Goal: Information Seeking & Learning: Learn about a topic

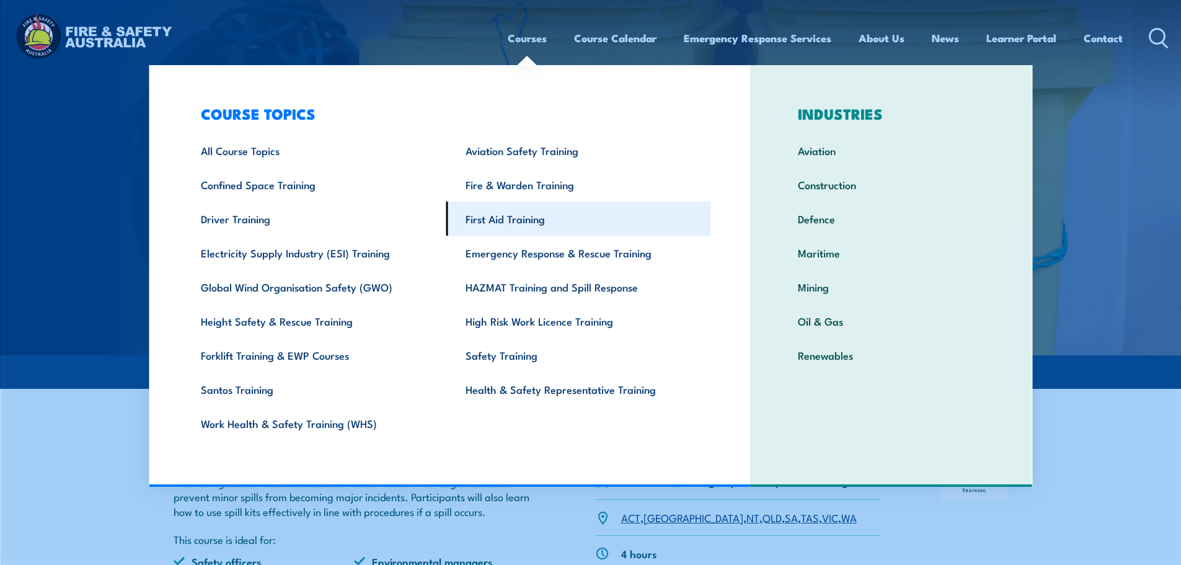
click at [528, 218] on link "First Aid Training" at bounding box center [578, 219] width 265 height 34
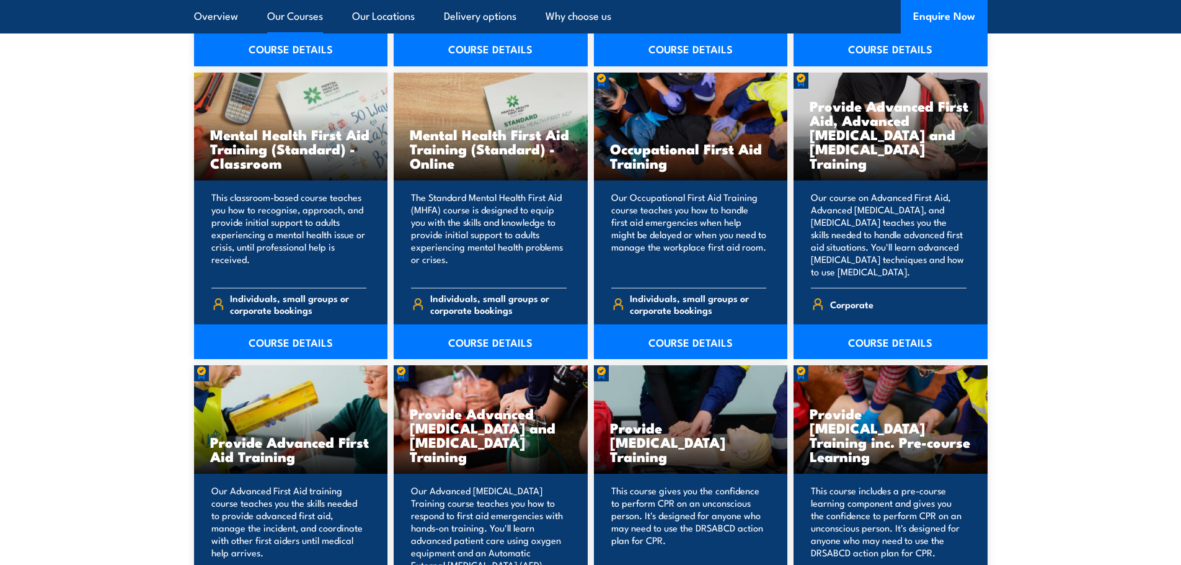
scroll to position [1276, 0]
click at [897, 342] on link "COURSE DETAILS" at bounding box center [891, 341] width 194 height 35
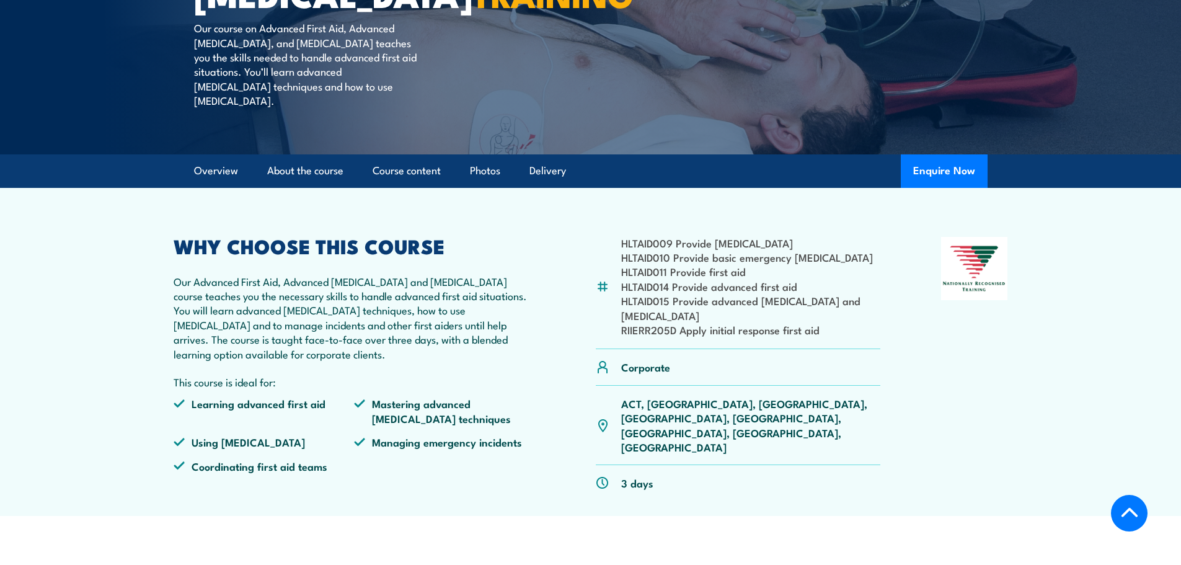
scroll to position [302, 0]
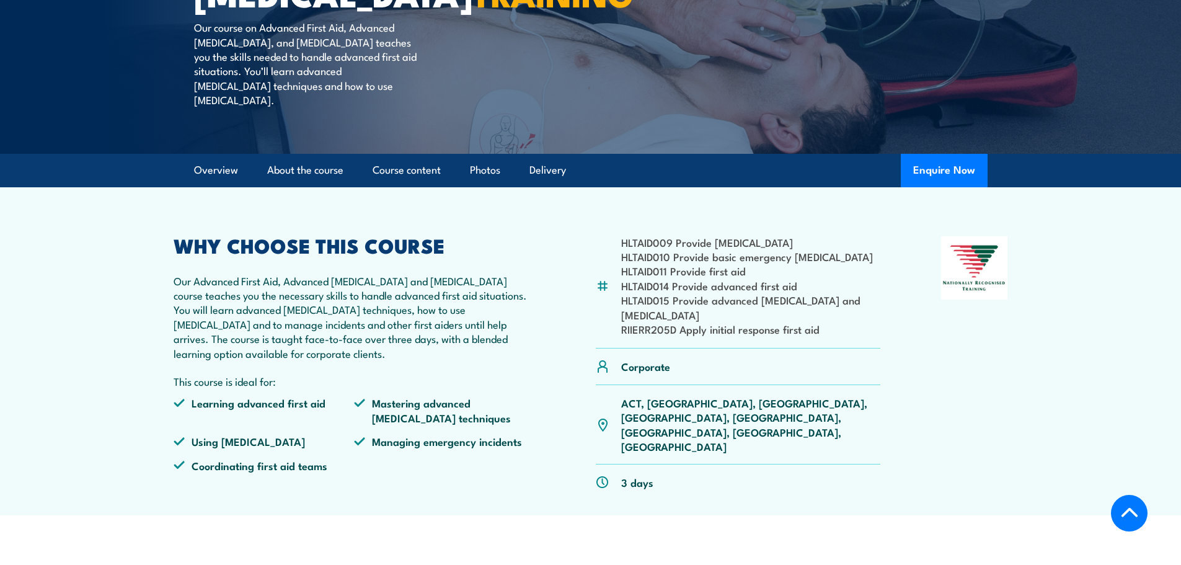
drag, startPoint x: 685, startPoint y: 314, endPoint x: 825, endPoint y: 344, distance: 143.9
click at [825, 336] on li "RIIERR205D Apply initial response first aid" at bounding box center [751, 329] width 260 height 14
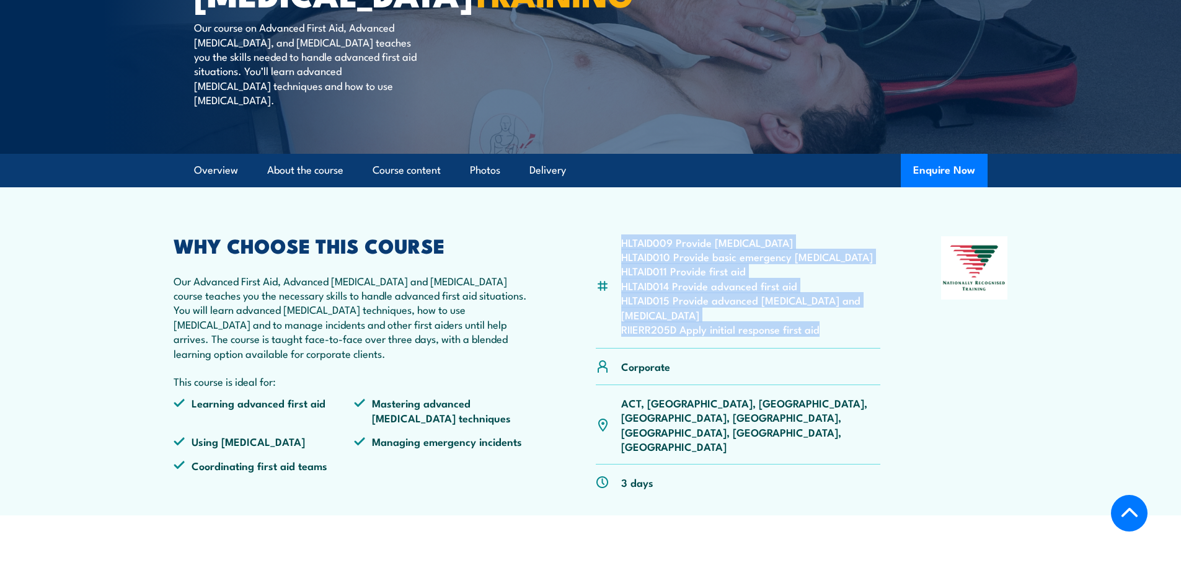
drag, startPoint x: 825, startPoint y: 344, endPoint x: 624, endPoint y: 257, distance: 219.4
click at [624, 257] on ul "HLTAID009 Provide cardiopulmonary resuscitation HLTAID010 Provide basic emergen…" at bounding box center [751, 286] width 260 height 102
copy ul "HLTAID009 Provide cardiopulmonary resuscitation HLTAID010 Provide basic emergen…"
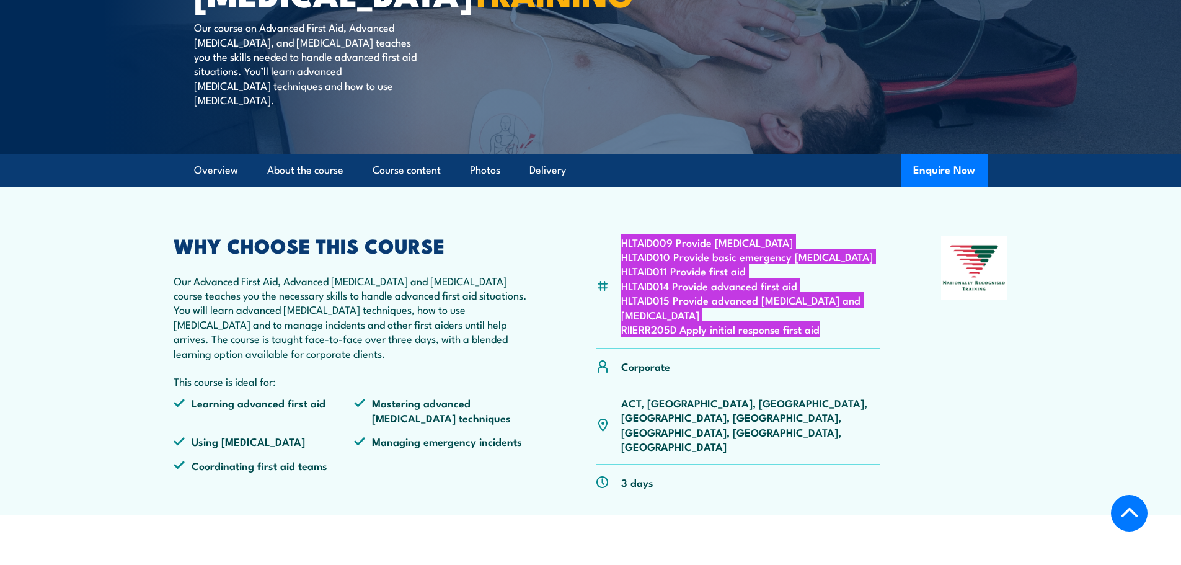
scroll to position [0, 0]
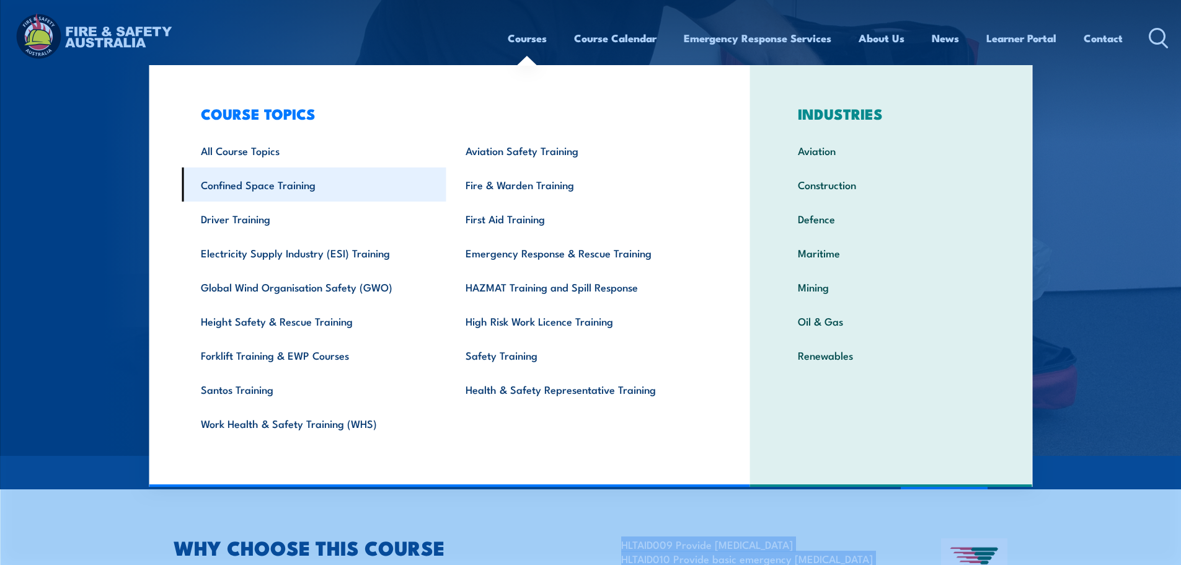
click at [269, 193] on link "Confined Space Training" at bounding box center [314, 184] width 265 height 34
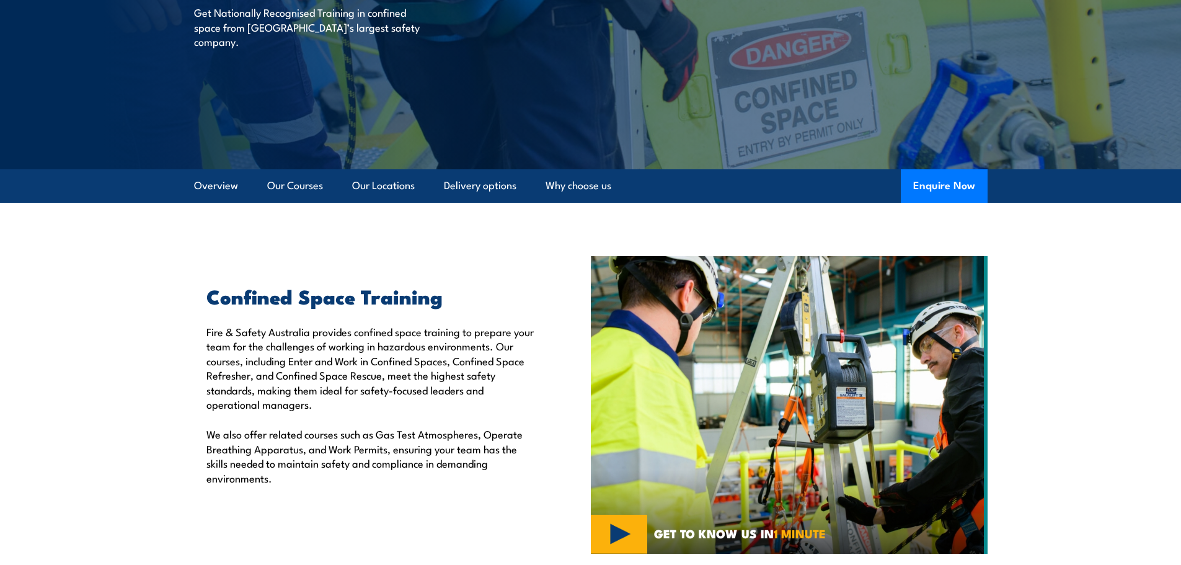
scroll to position [143, 0]
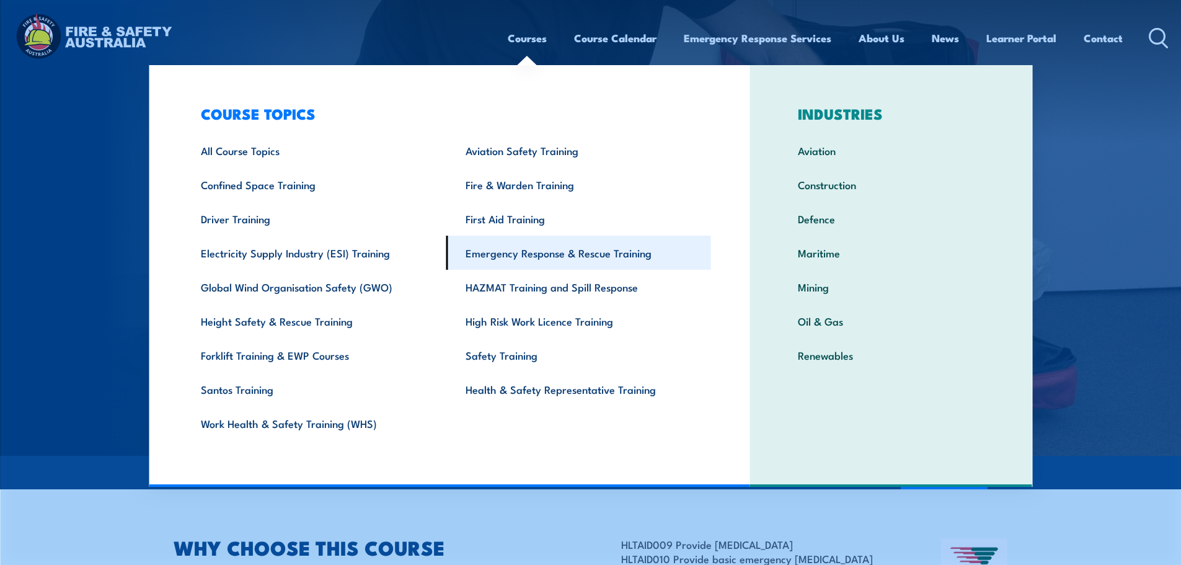
click at [544, 254] on link "Emergency Response & Rescue Training" at bounding box center [578, 253] width 265 height 34
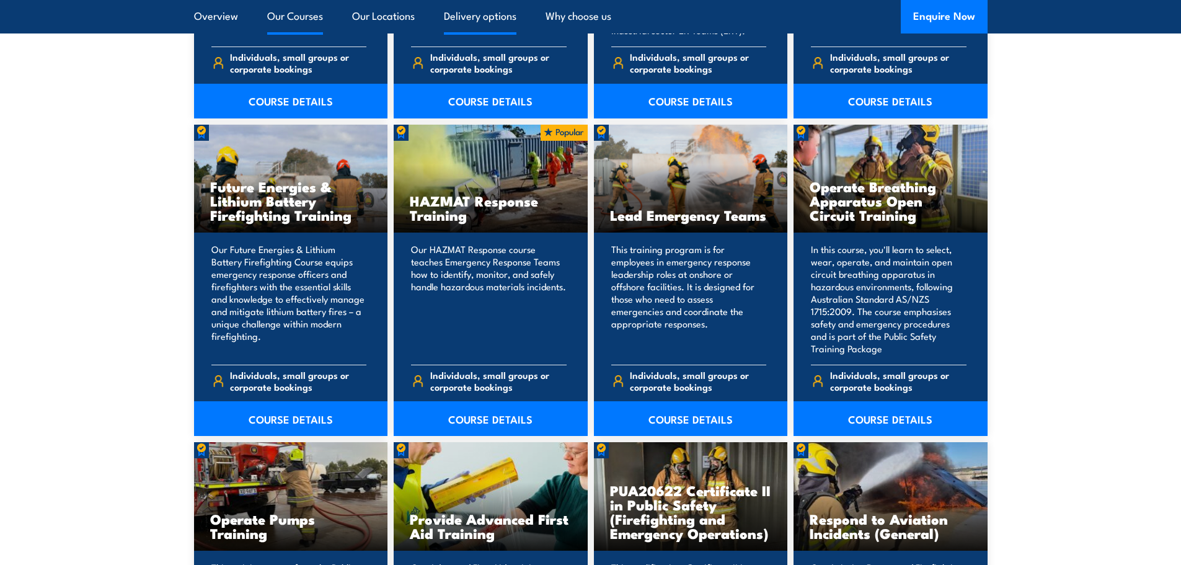
scroll to position [1261, 0]
click at [897, 419] on link "COURSE DETAILS" at bounding box center [891, 418] width 194 height 35
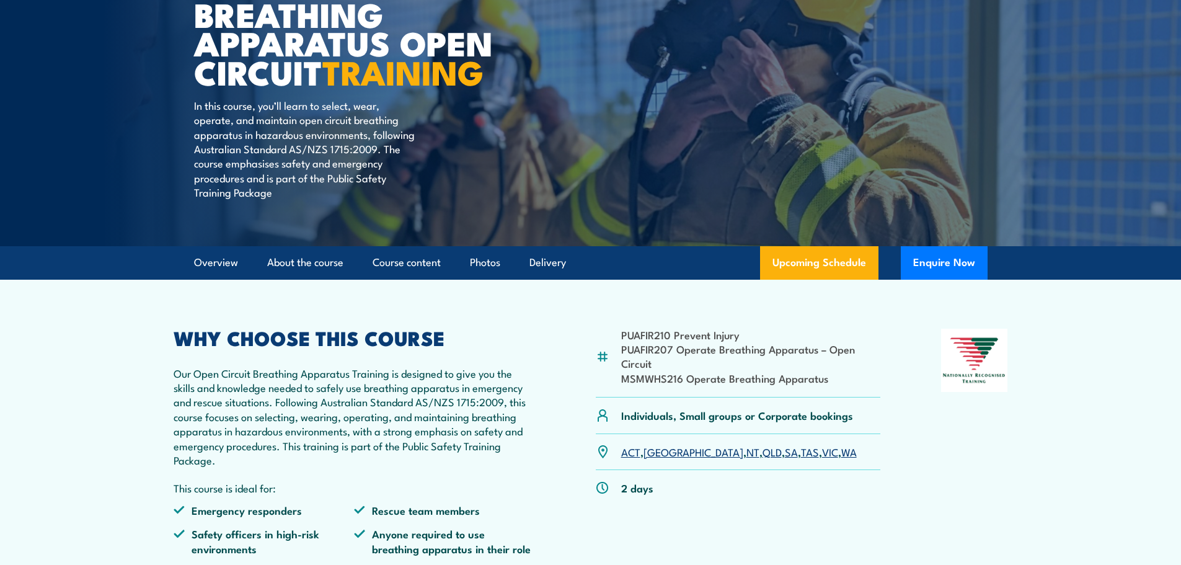
scroll to position [167, 0]
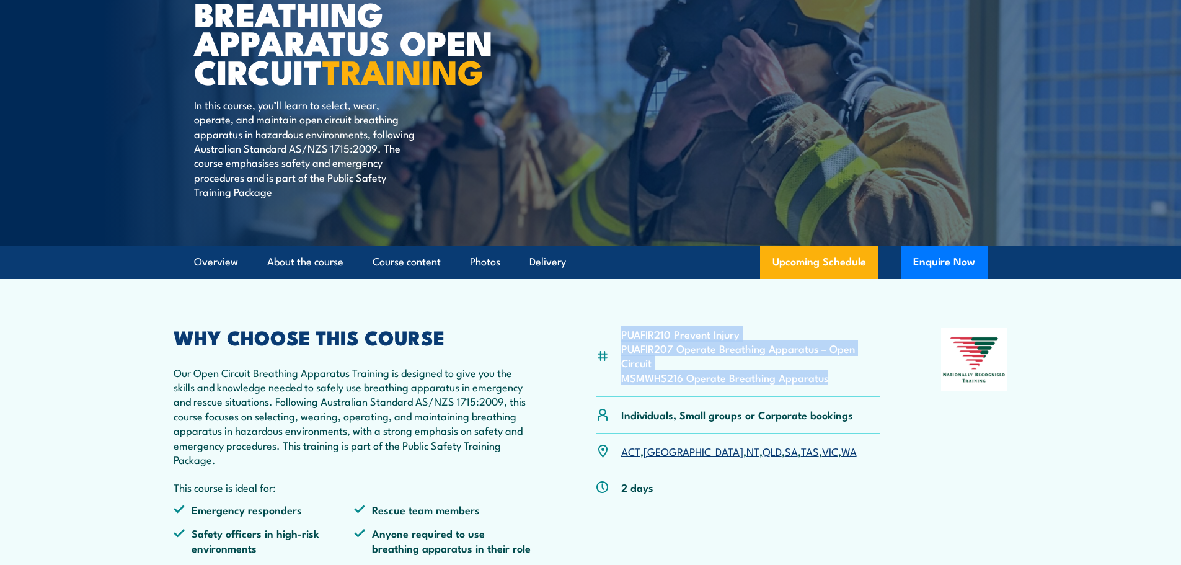
drag, startPoint x: 832, startPoint y: 384, endPoint x: 622, endPoint y: 331, distance: 216.9
click at [622, 331] on ul "PUAFIR210 Prevent Injury PUAFIR207 Operate Breathing Apparatus – Open Circuit M…" at bounding box center [751, 356] width 260 height 58
copy ul "PUAFIR210 Prevent Injury PUAFIR207 Operate Breathing Apparatus – Open Circuit M…"
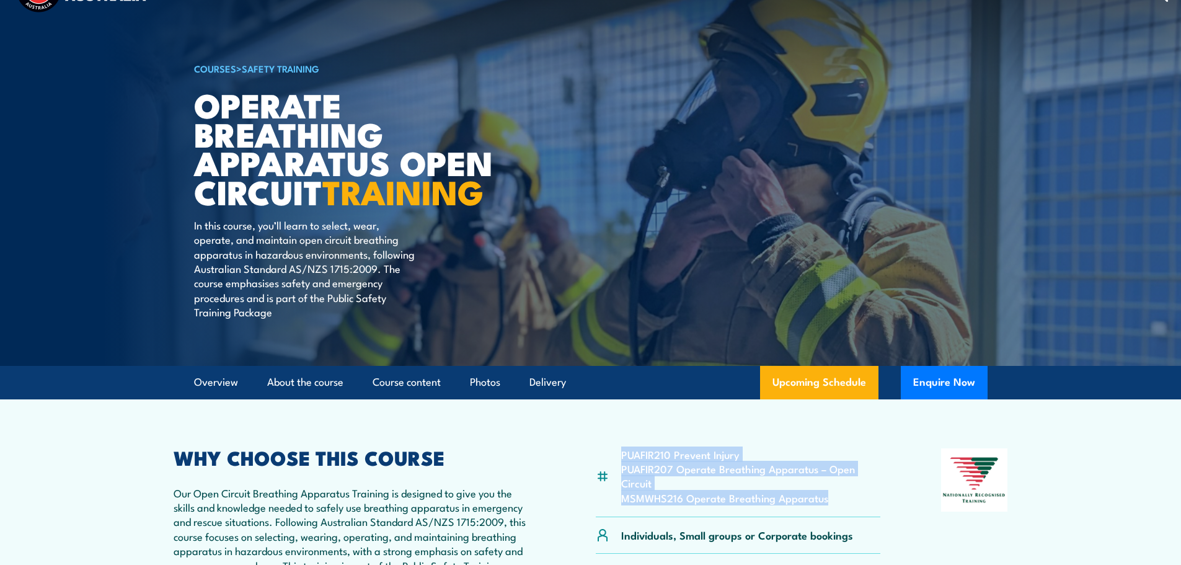
scroll to position [0, 0]
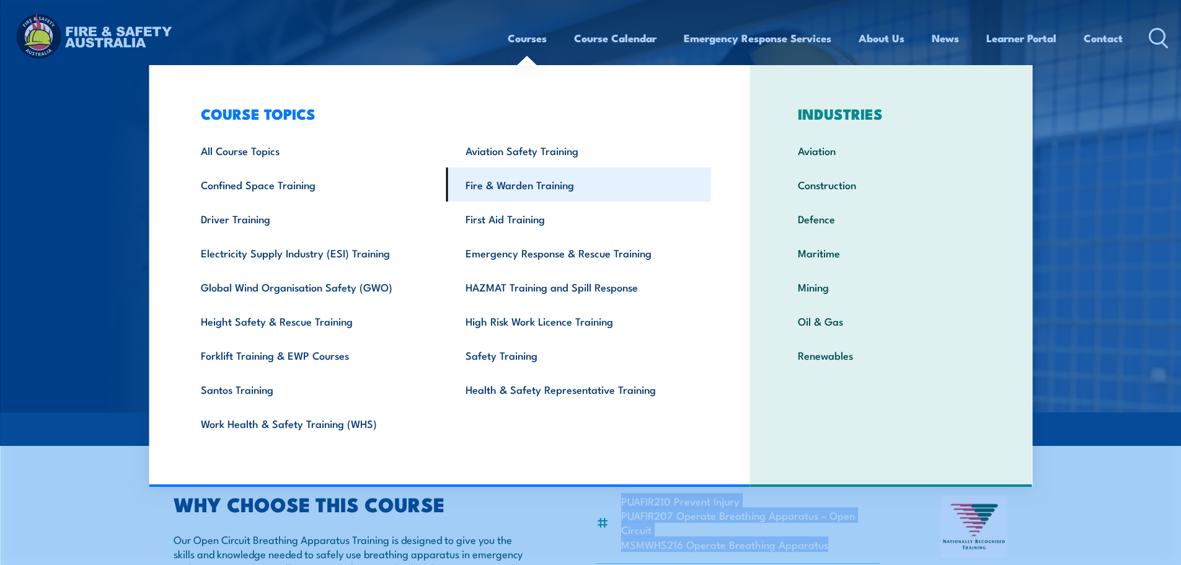
click at [545, 187] on link "Fire & Warden Training" at bounding box center [578, 184] width 265 height 34
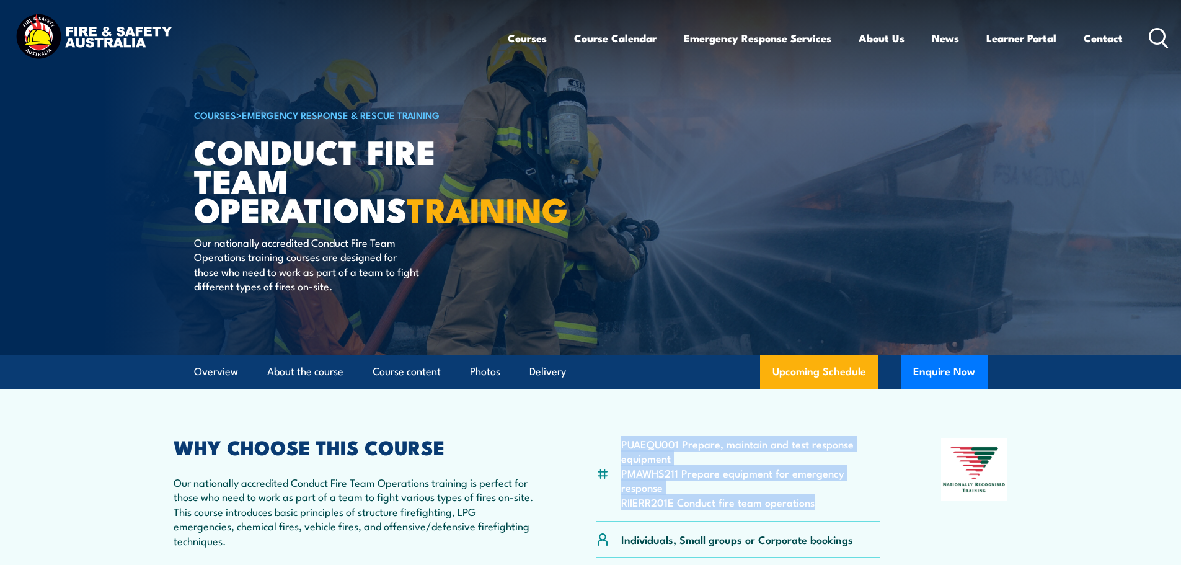
drag, startPoint x: 834, startPoint y: 526, endPoint x: 611, endPoint y: 447, distance: 236.9
click at [611, 447] on article "PUAEQU001 Prepare, maintain and test response equipment PMAWHS211 Prepare equip…" at bounding box center [591, 525] width 868 height 272
copy ul "PUAEQU001 Prepare, maintain and test response equipment PMAWHS211 Prepare equip…"
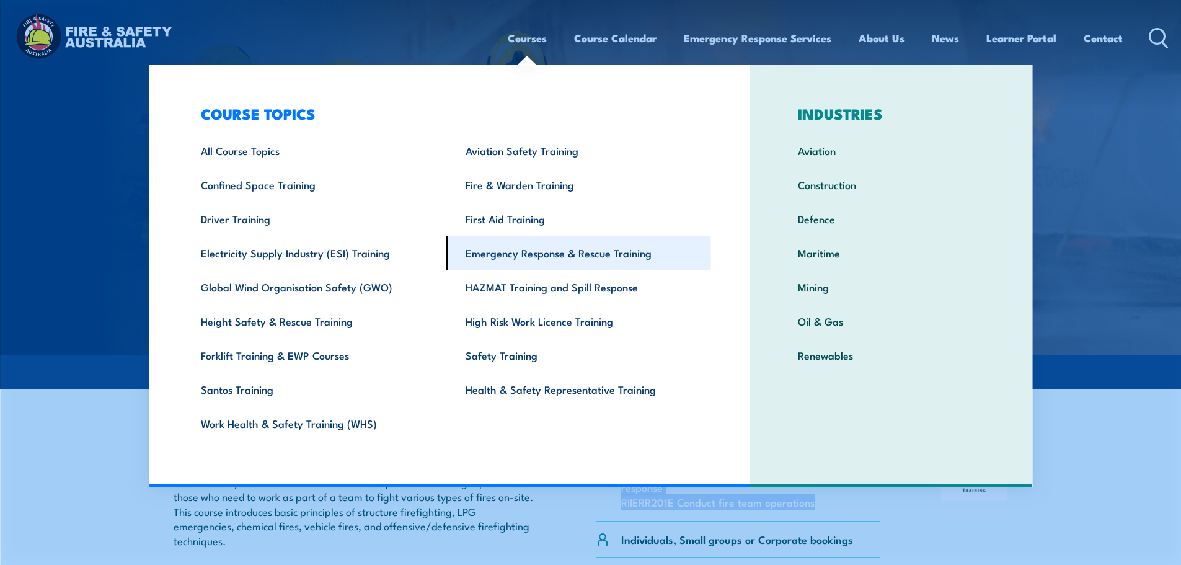
click at [499, 257] on link "Emergency Response & Rescue Training" at bounding box center [578, 253] width 265 height 34
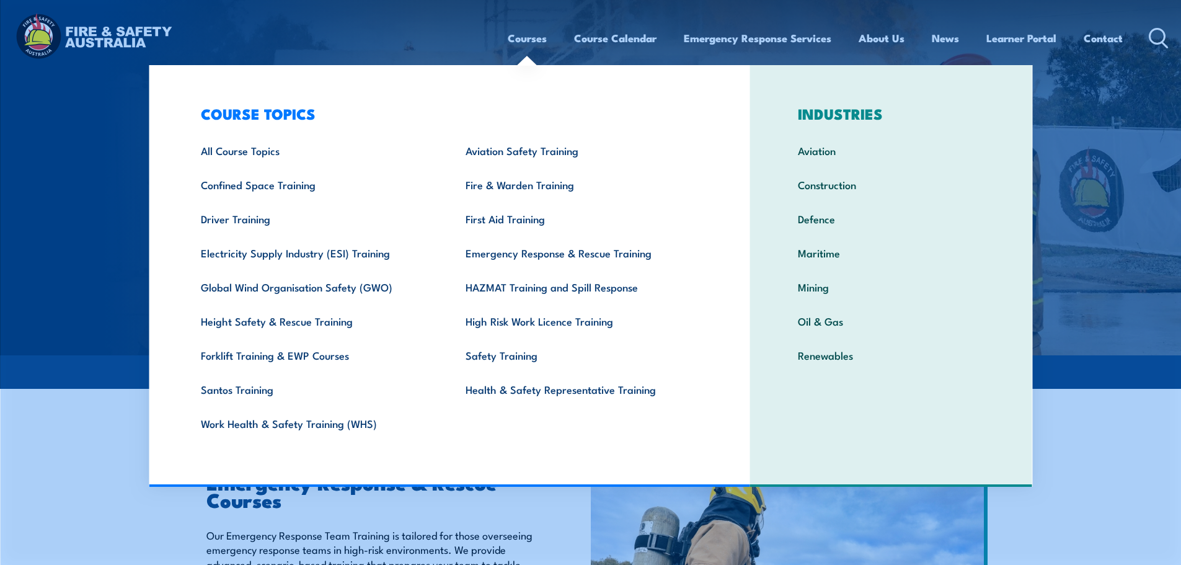
click at [528, 39] on link "Courses" at bounding box center [527, 38] width 39 height 33
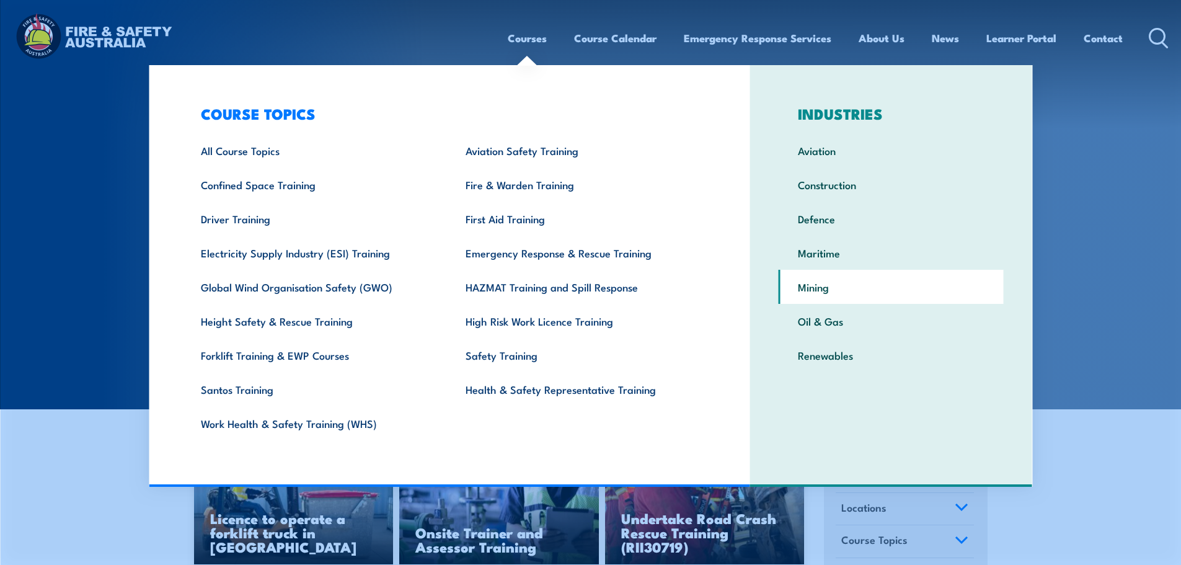
click at [811, 288] on link "Mining" at bounding box center [891, 287] width 225 height 34
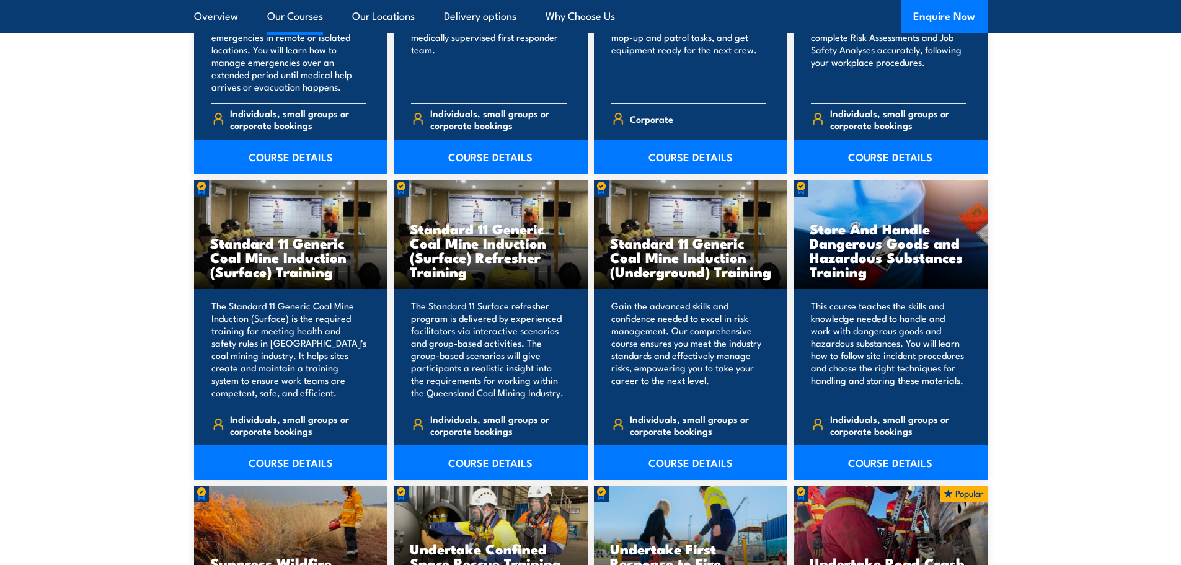
scroll to position [3200, 0]
click at [298, 458] on link "COURSE DETAILS" at bounding box center [291, 462] width 194 height 35
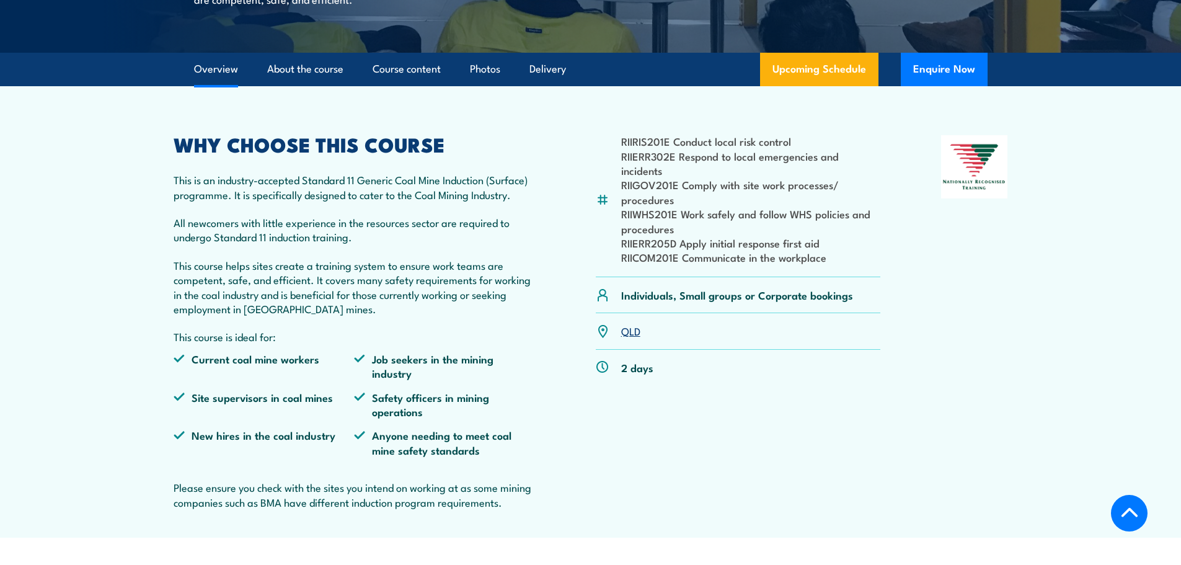
scroll to position [353, 0]
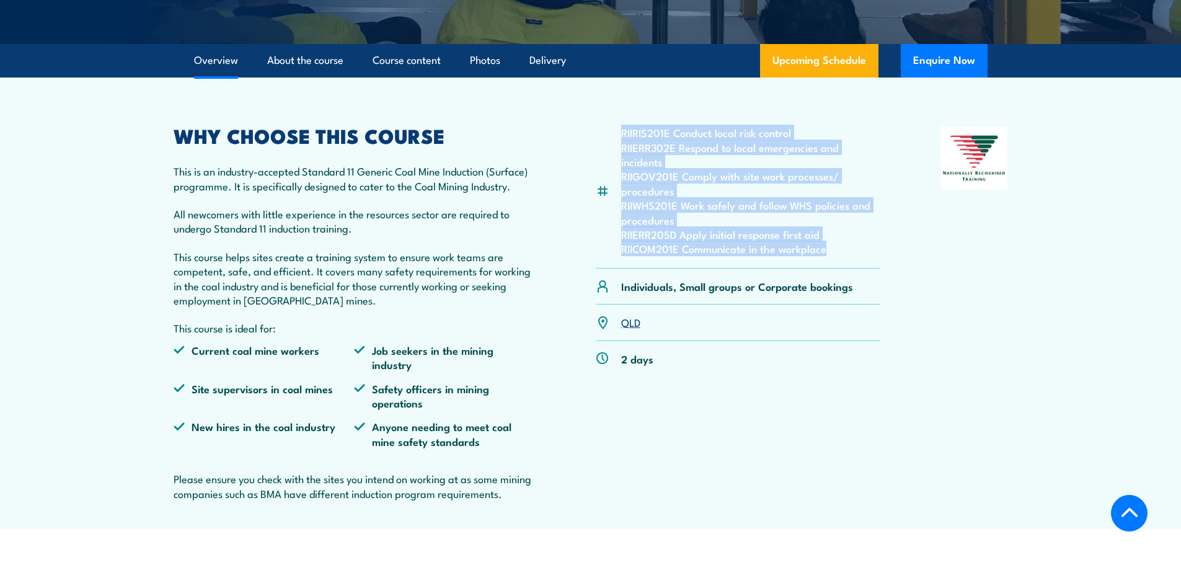
drag, startPoint x: 841, startPoint y: 275, endPoint x: 621, endPoint y: 164, distance: 246.8
click at [621, 164] on ul "RIIRIS201E Conduct local risk control RIIERR302E Respond to local emergencies a…" at bounding box center [751, 190] width 260 height 131
copy ul "RIIRIS201E Conduct local risk control RIIERR302E Respond to local emergencies a…"
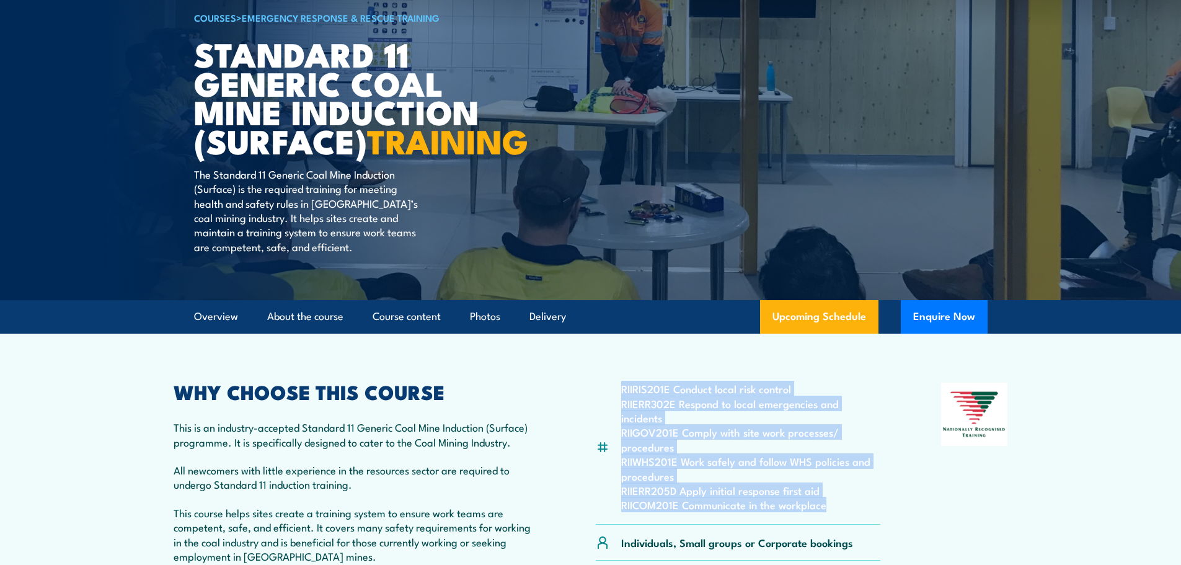
scroll to position [98, 0]
